Goal: Task Accomplishment & Management: Manage account settings

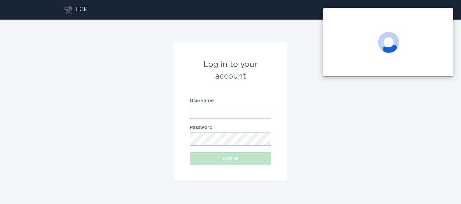
click at [223, 116] on input "Username" at bounding box center [230, 112] width 81 height 13
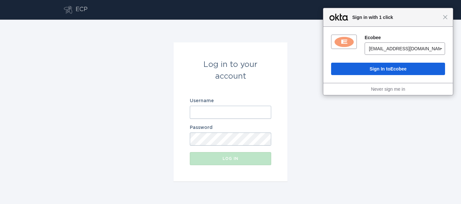
click at [224, 113] on input "Username" at bounding box center [230, 112] width 81 height 13
type input "[EMAIL_ADDRESS][DOMAIN_NAME]"
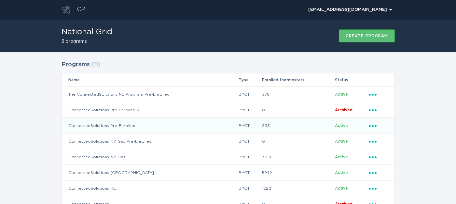
click at [373, 125] on icon "Popover menu" at bounding box center [373, 126] width 8 height 2
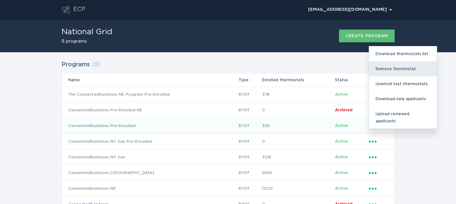
click at [385, 72] on div "Remove thermostat" at bounding box center [403, 68] width 68 height 15
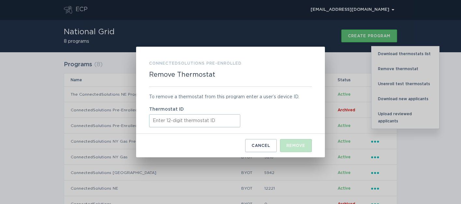
click at [216, 118] on input "Thermostat ID" at bounding box center [194, 120] width 91 height 13
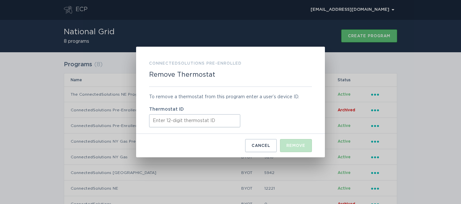
paste input "416478801683"
type input "416478801683"
click at [296, 147] on button "Remove" at bounding box center [296, 145] width 32 height 13
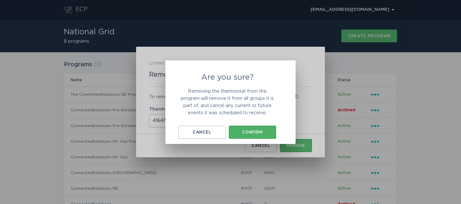
click at [241, 127] on button "Confirm" at bounding box center [252, 131] width 47 height 13
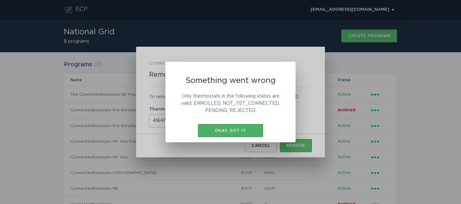
click at [222, 127] on button "Okay, got it" at bounding box center [230, 130] width 65 height 13
